Goal: Task Accomplishment & Management: Use online tool/utility

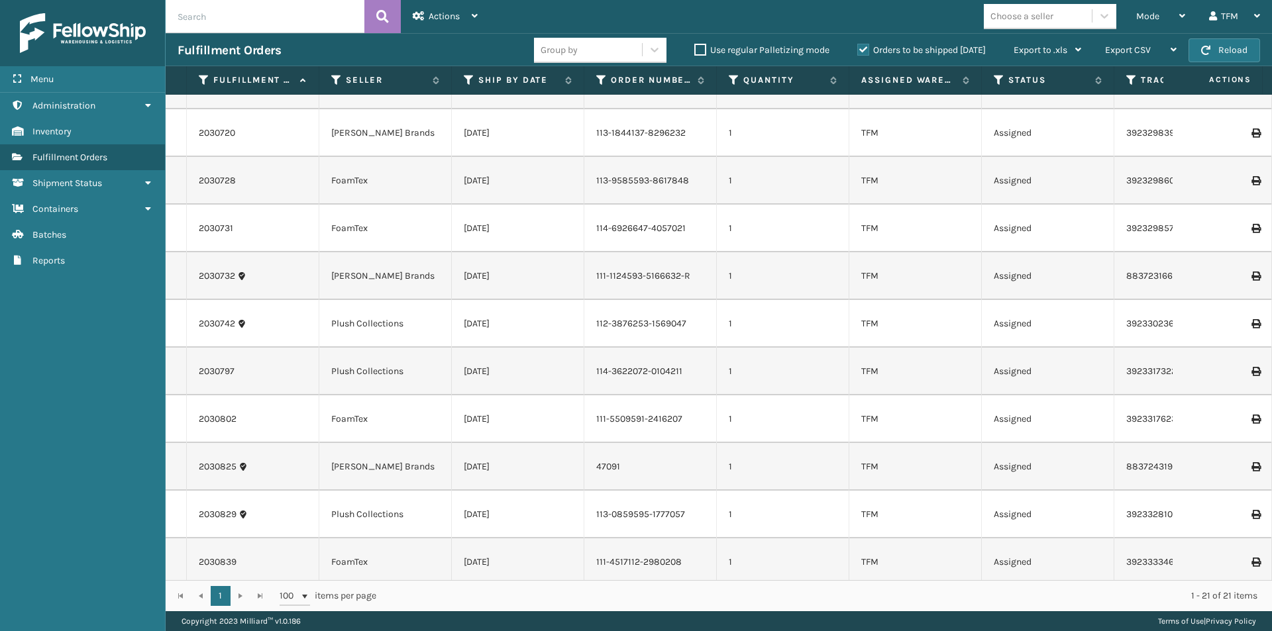
scroll to position [526, 0]
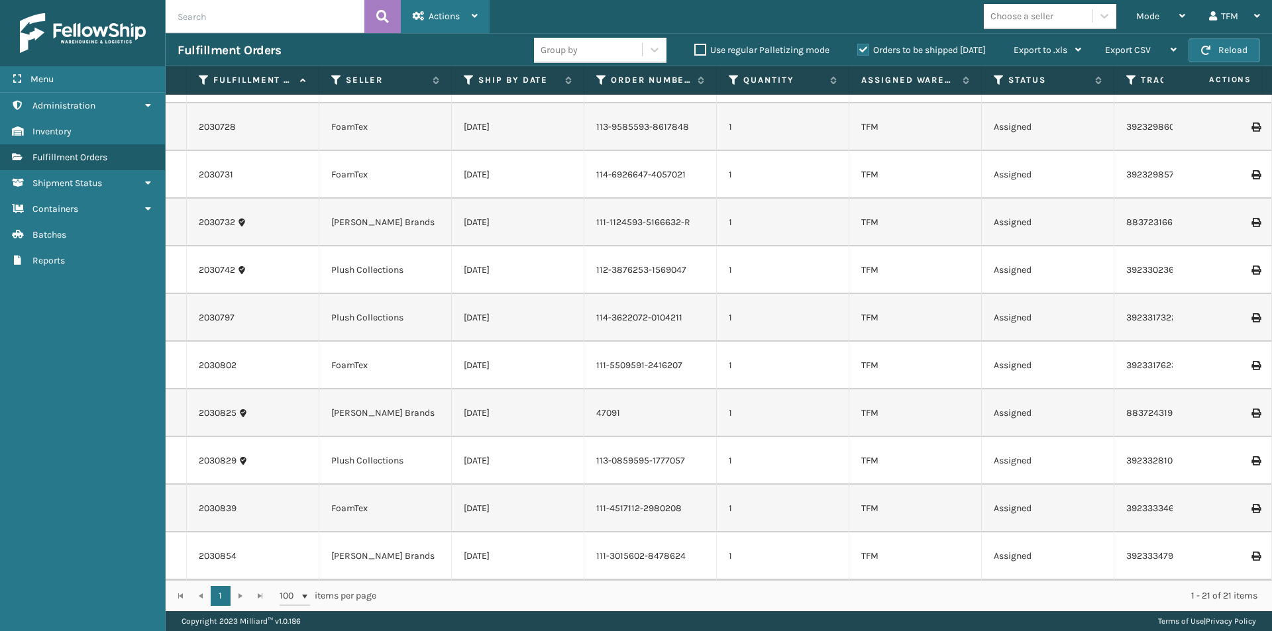
click at [478, 17] on icon at bounding box center [475, 15] width 6 height 9
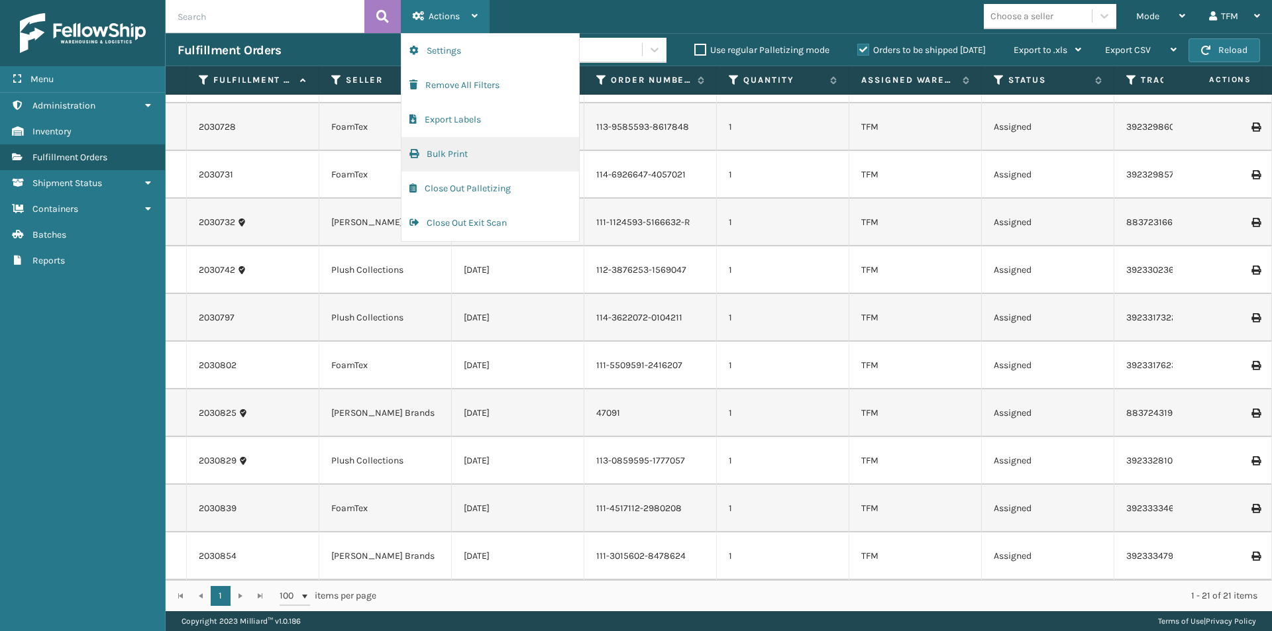
click at [470, 150] on button "Bulk Print" at bounding box center [490, 154] width 178 height 34
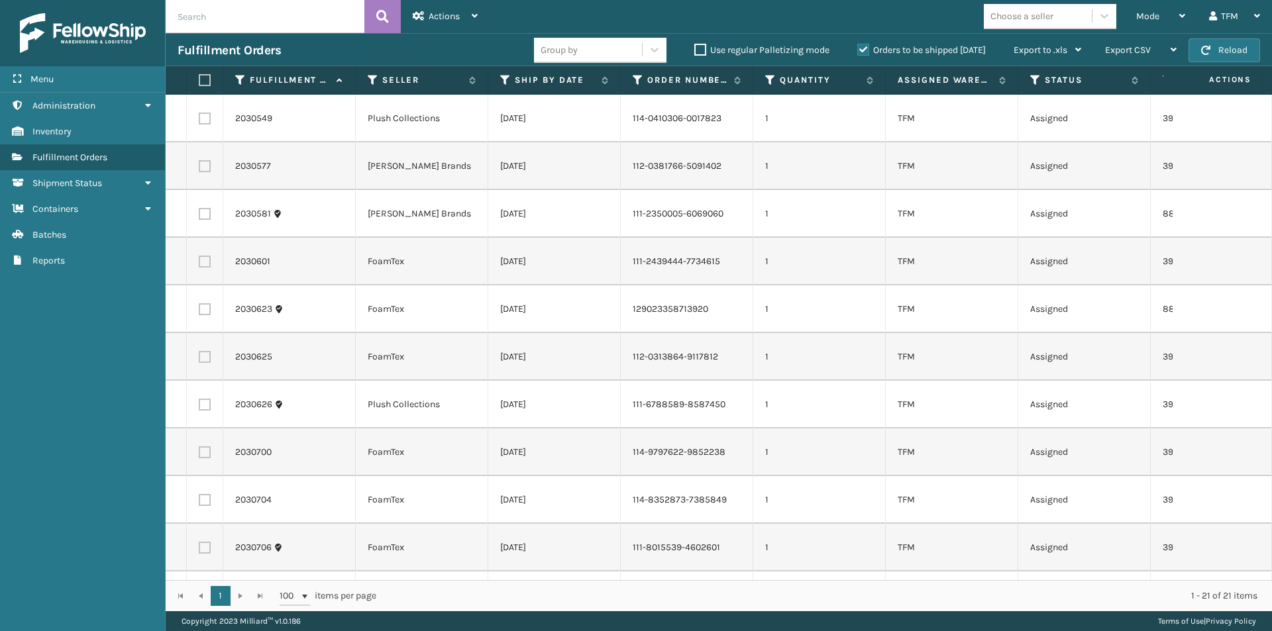
click at [206, 83] on label at bounding box center [203, 80] width 8 height 12
click at [199, 83] on input "checkbox" at bounding box center [199, 80] width 1 height 9
checkbox input "true"
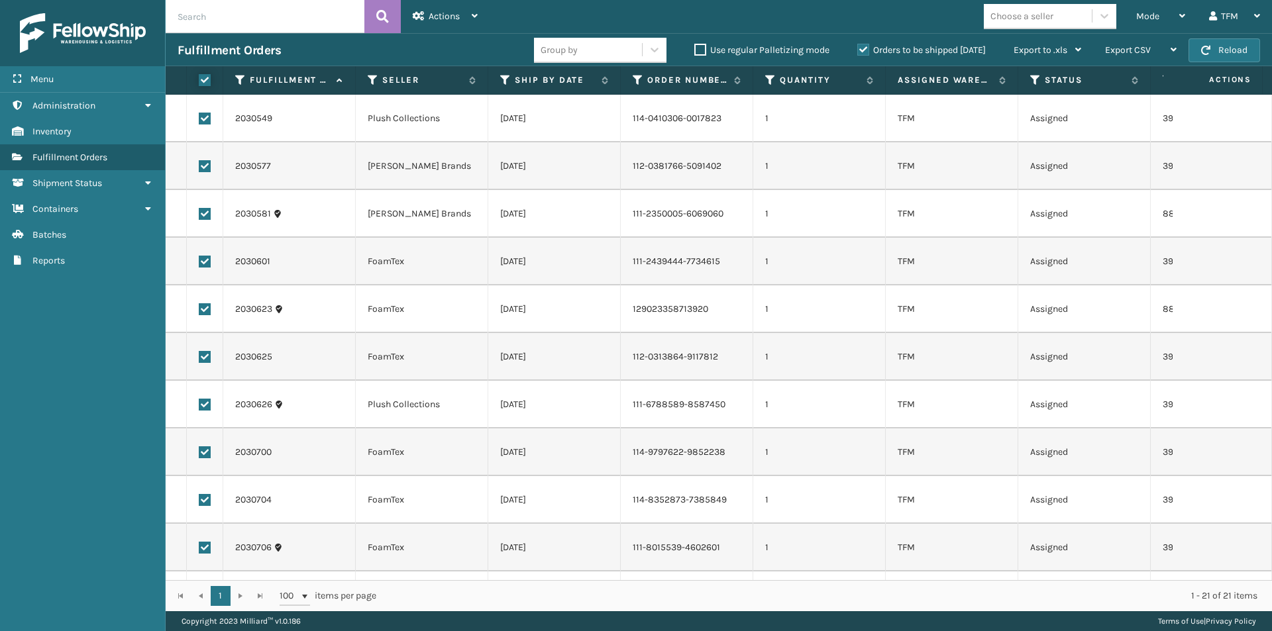
checkbox input "true"
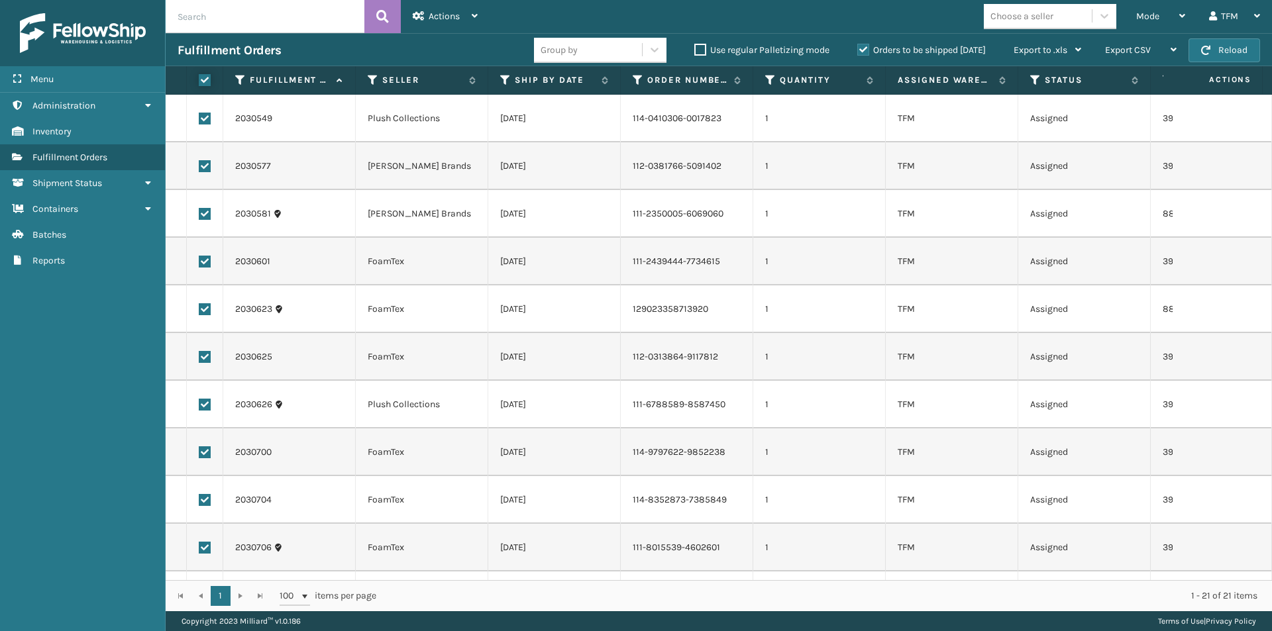
checkbox input "true"
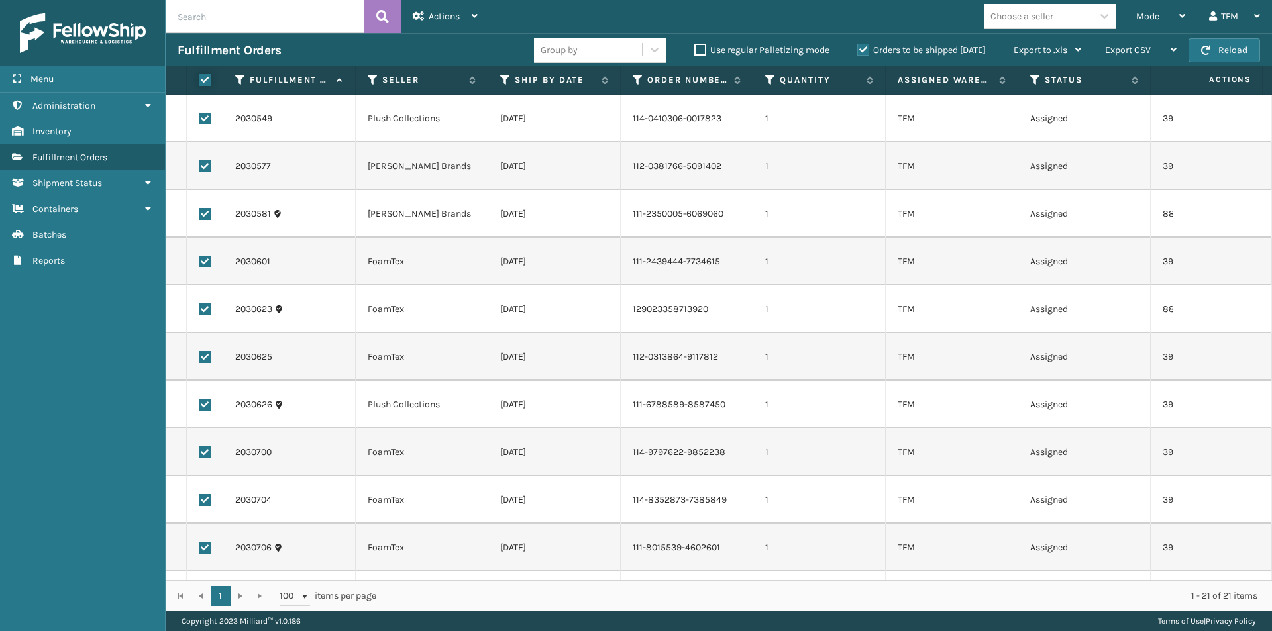
checkbox input "true"
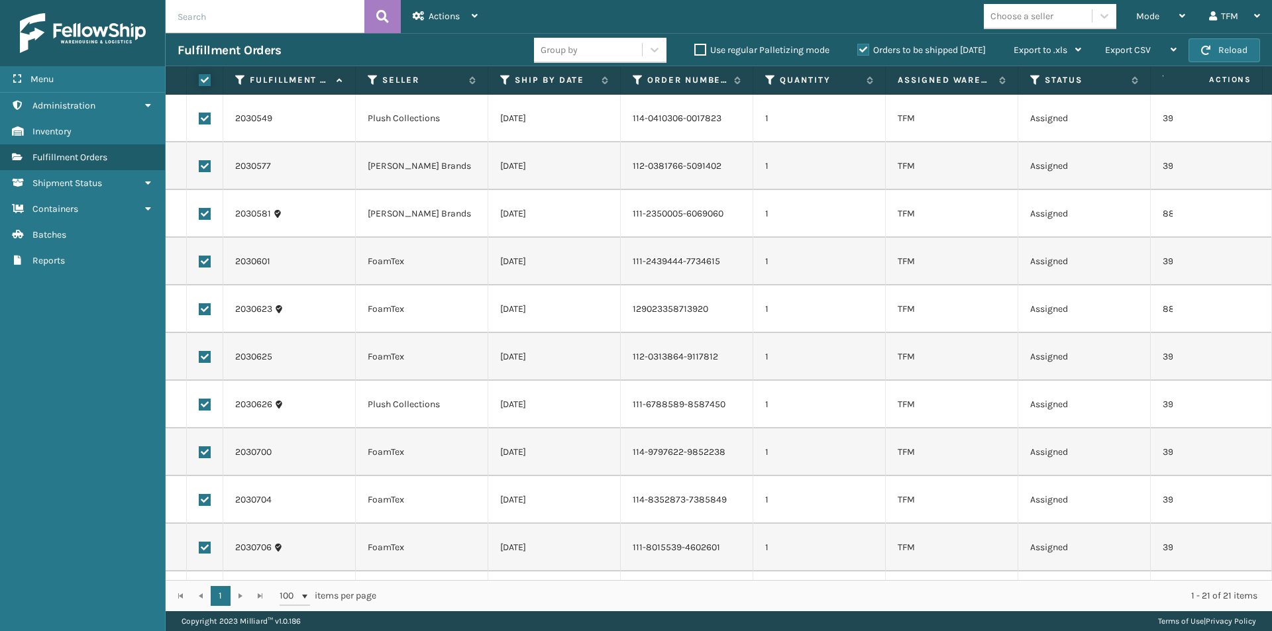
checkbox input "true"
click at [476, 17] on icon at bounding box center [475, 15] width 6 height 9
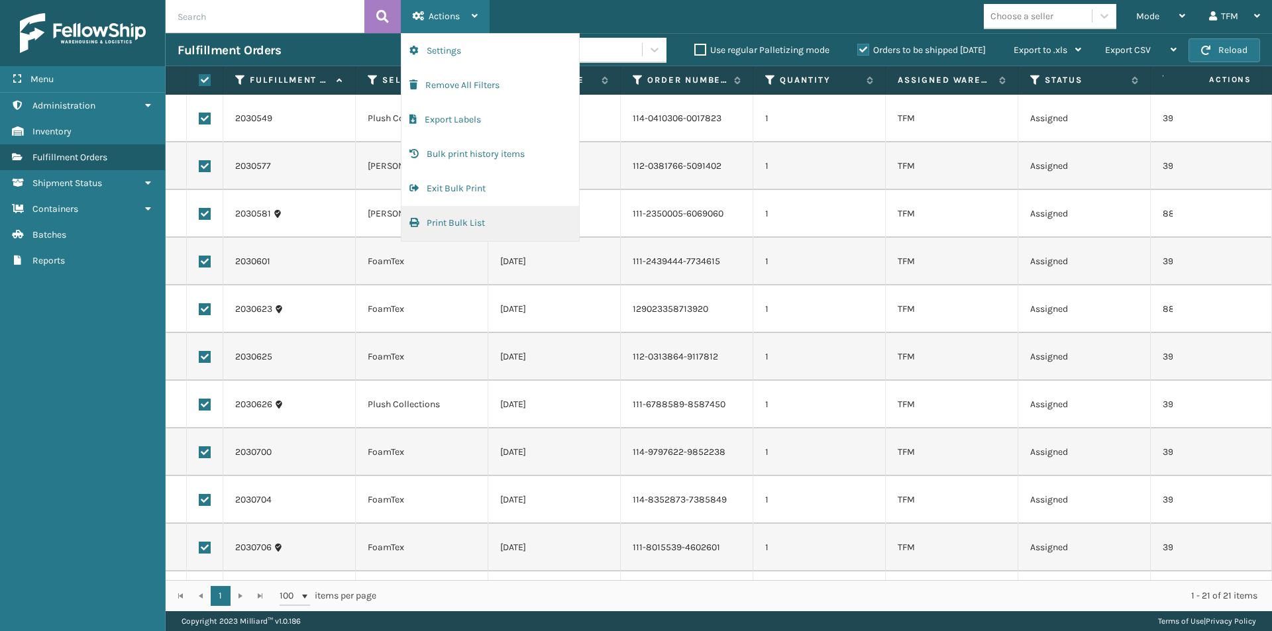
click at [470, 220] on button "Print Bulk List" at bounding box center [490, 223] width 178 height 34
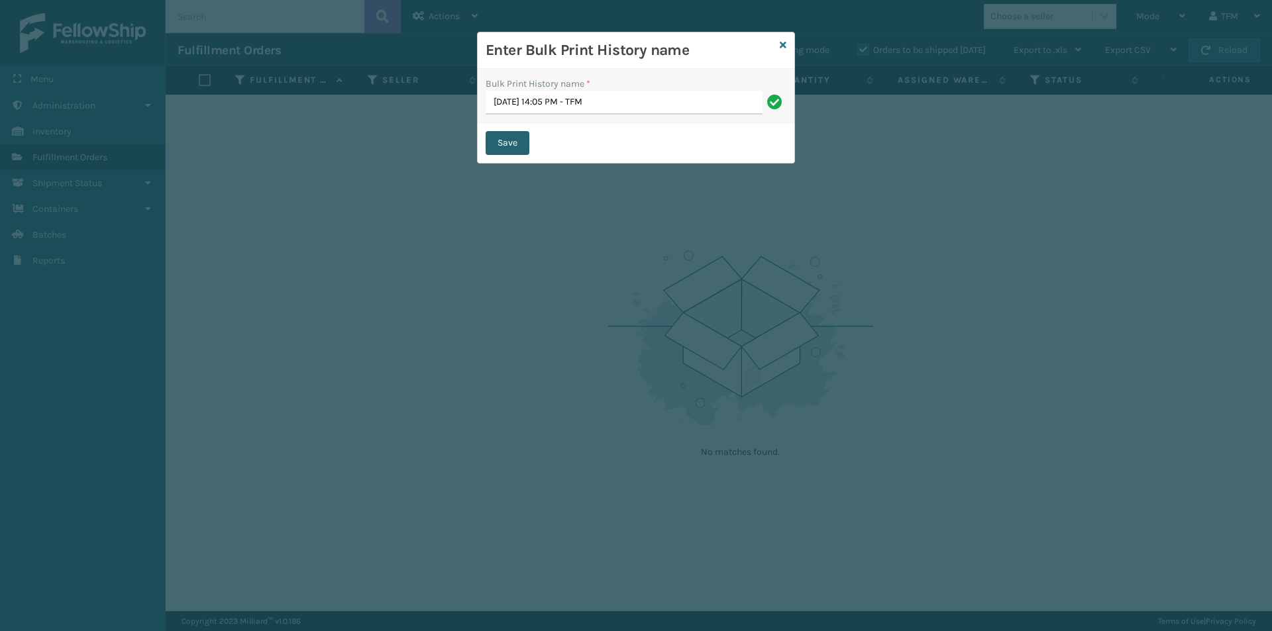
click at [518, 141] on button "Save" at bounding box center [508, 143] width 44 height 24
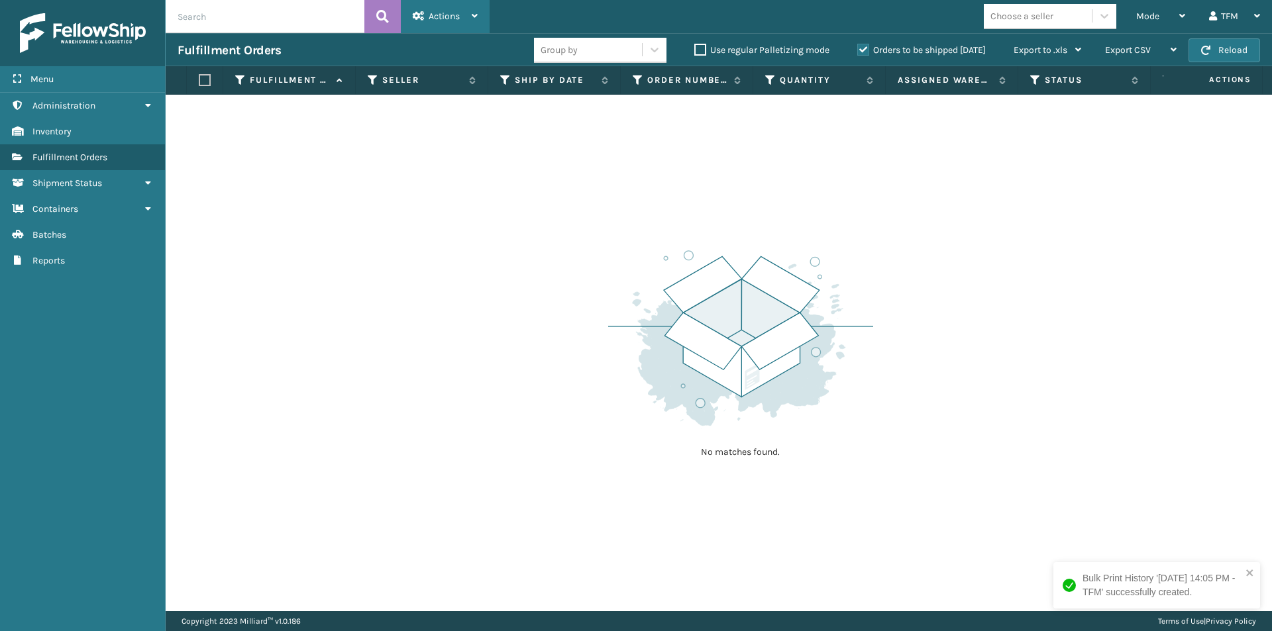
click at [440, 8] on div "Actions" at bounding box center [445, 16] width 65 height 33
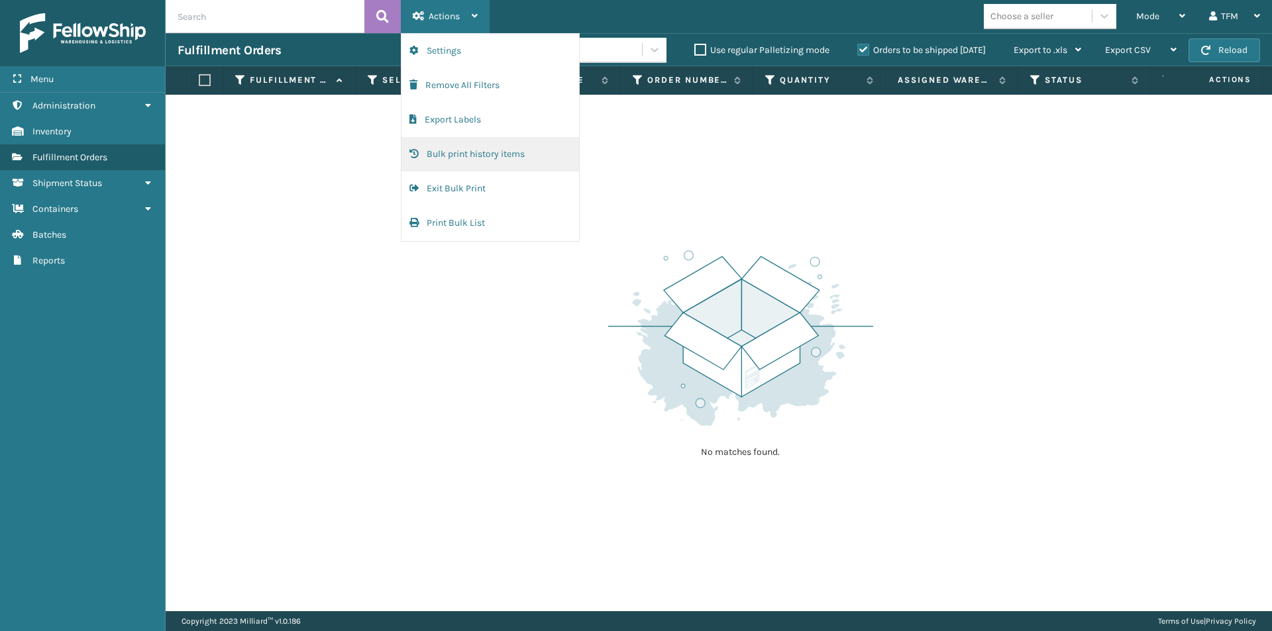
click at [487, 158] on button "Bulk print history items" at bounding box center [490, 154] width 178 height 34
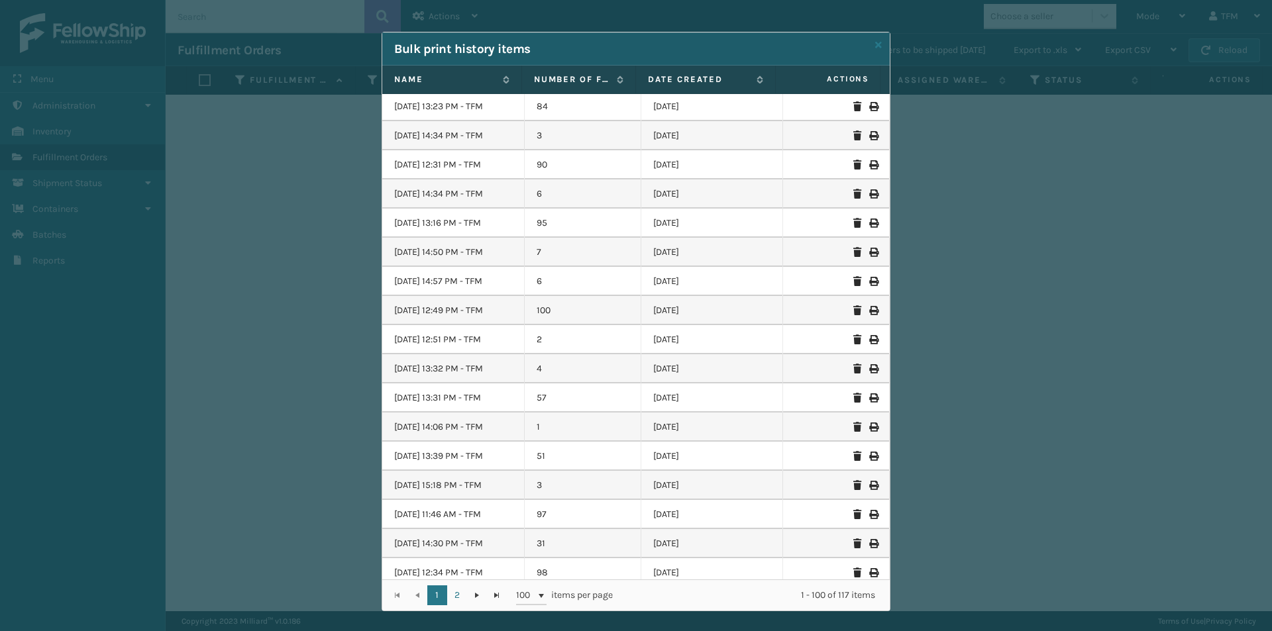
scroll to position [530, 0]
click at [472, 595] on span "Go to the next page" at bounding box center [477, 595] width 11 height 11
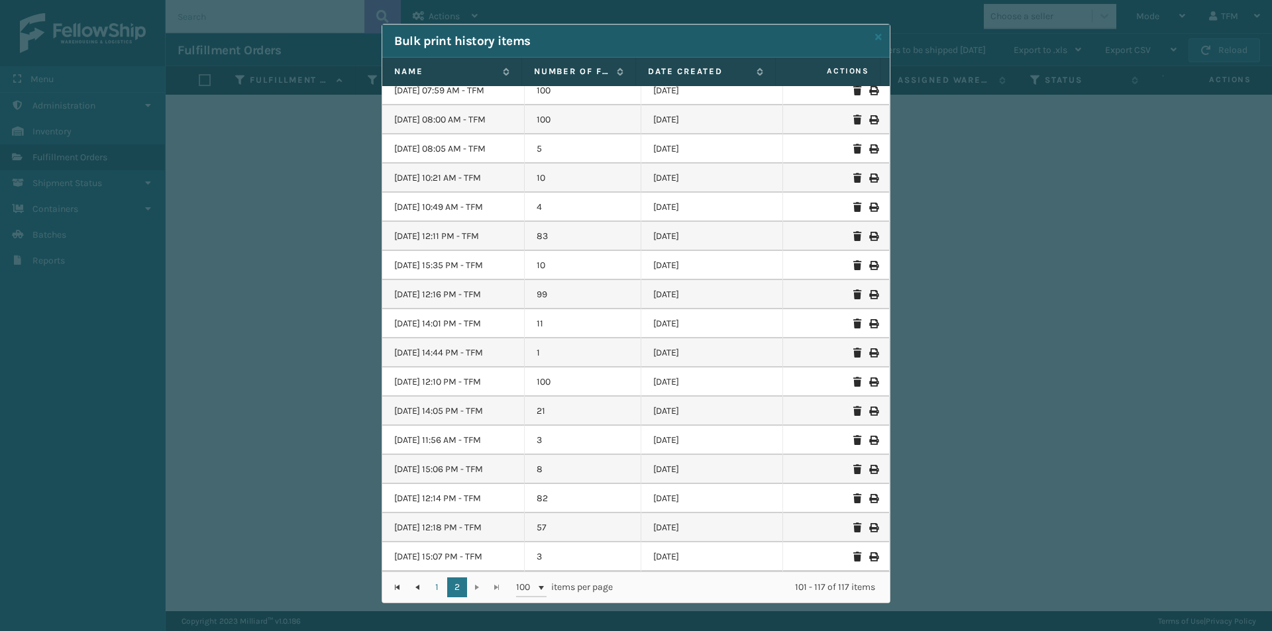
scroll to position [12, 0]
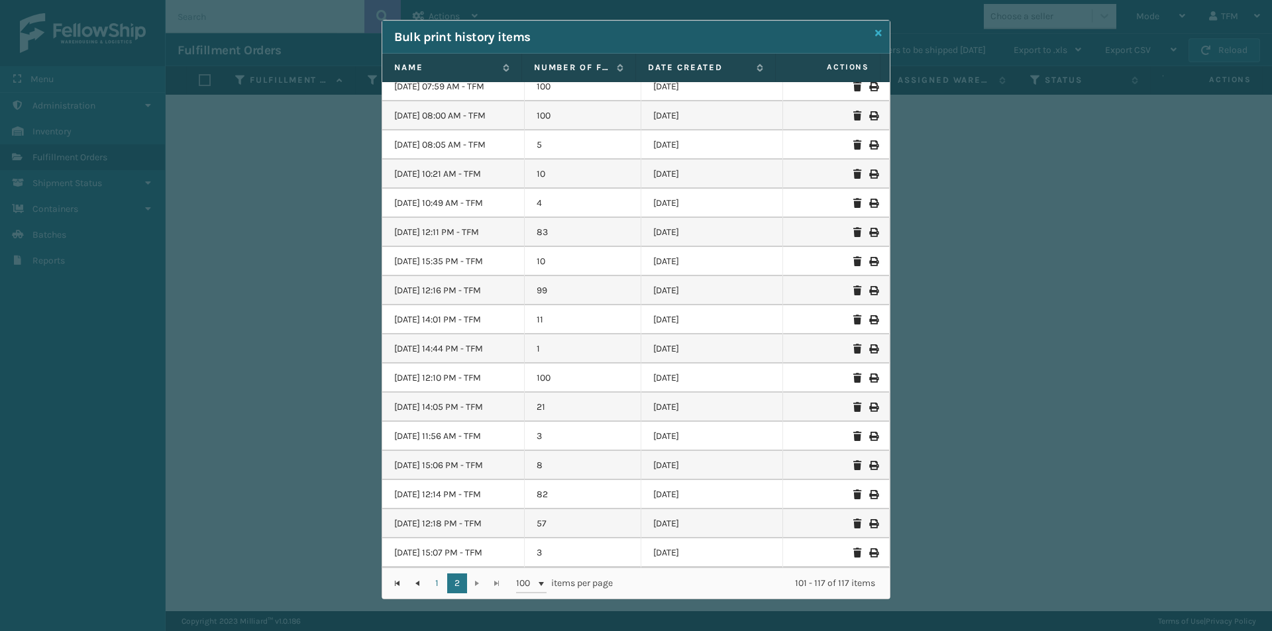
click at [875, 38] on link at bounding box center [878, 33] width 7 height 14
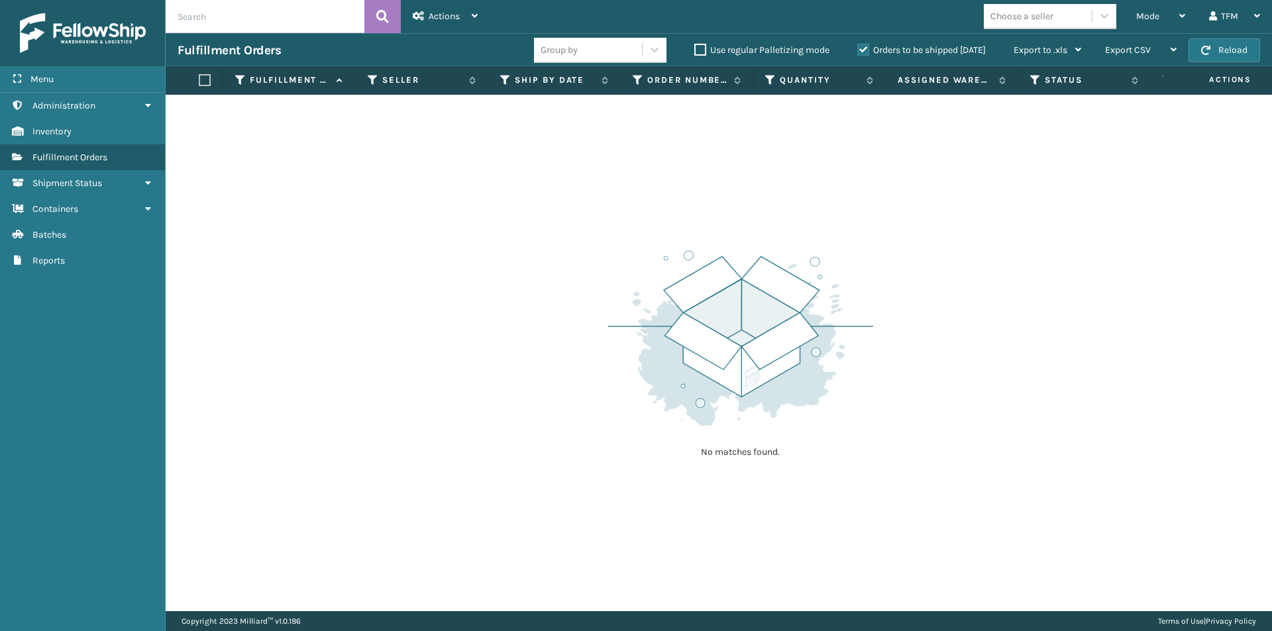
click at [553, 272] on div "No matches found." at bounding box center [719, 353] width 1106 height 517
click at [448, 19] on span "Actions" at bounding box center [444, 16] width 31 height 11
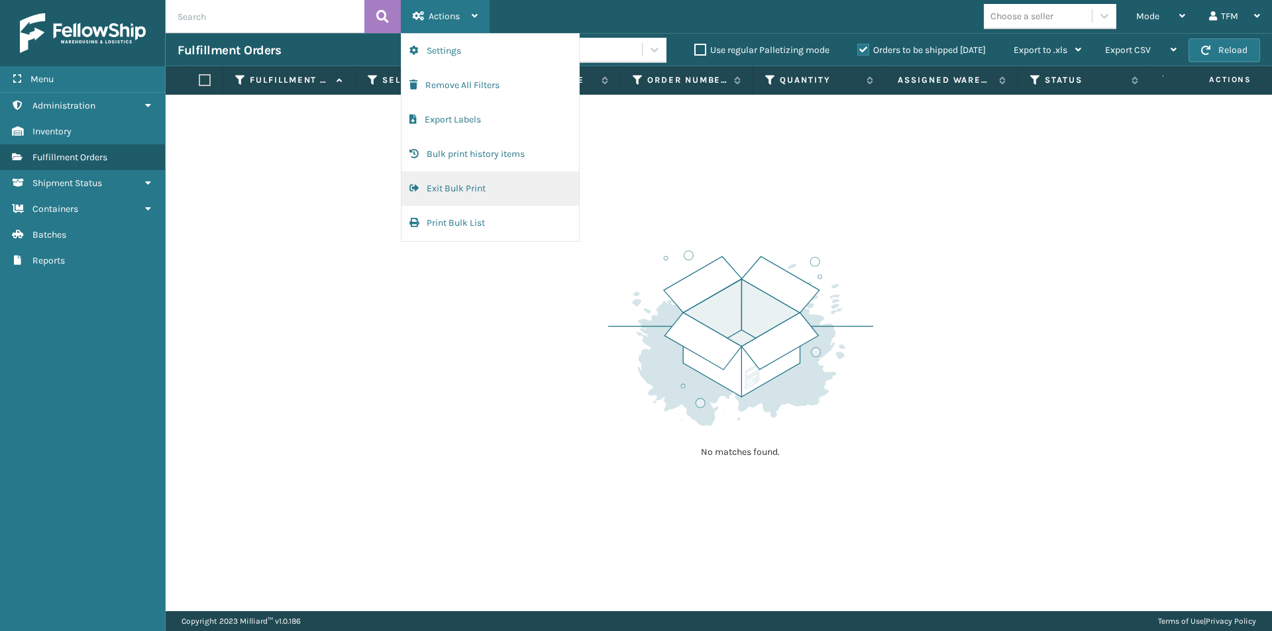
click at [462, 183] on button "Exit Bulk Print" at bounding box center [490, 189] width 178 height 34
